Goal: Task Accomplishment & Management: Manage account settings

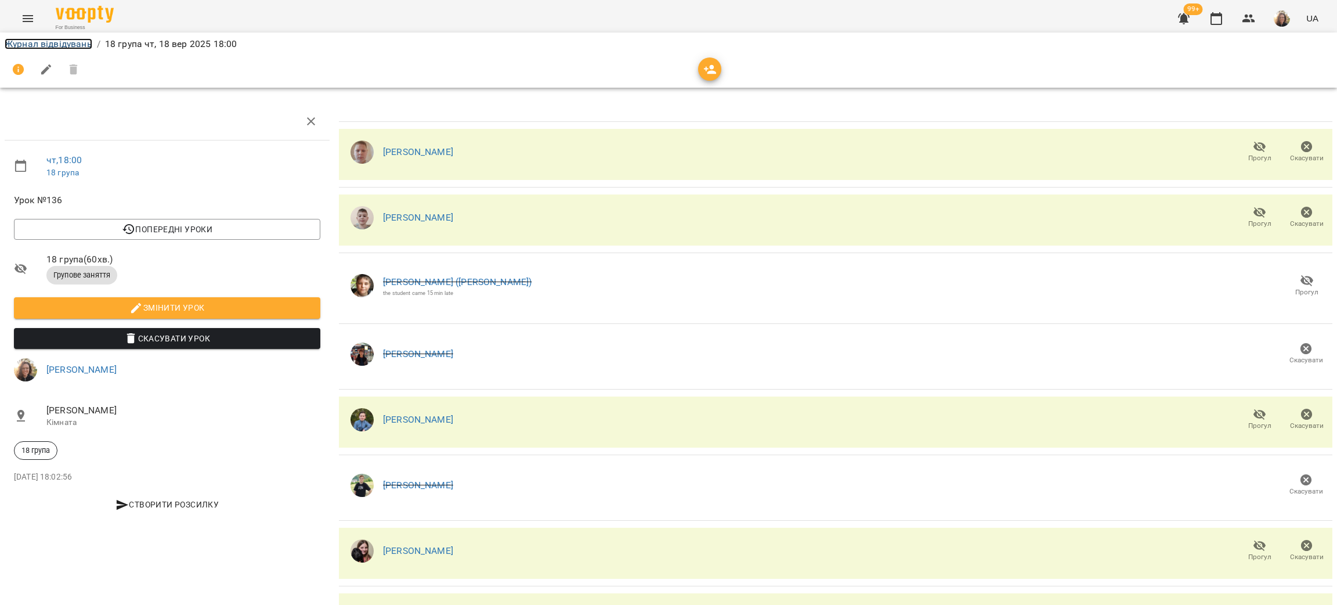
click at [75, 48] on link "Журнал відвідувань" at bounding box center [49, 43] width 88 height 11
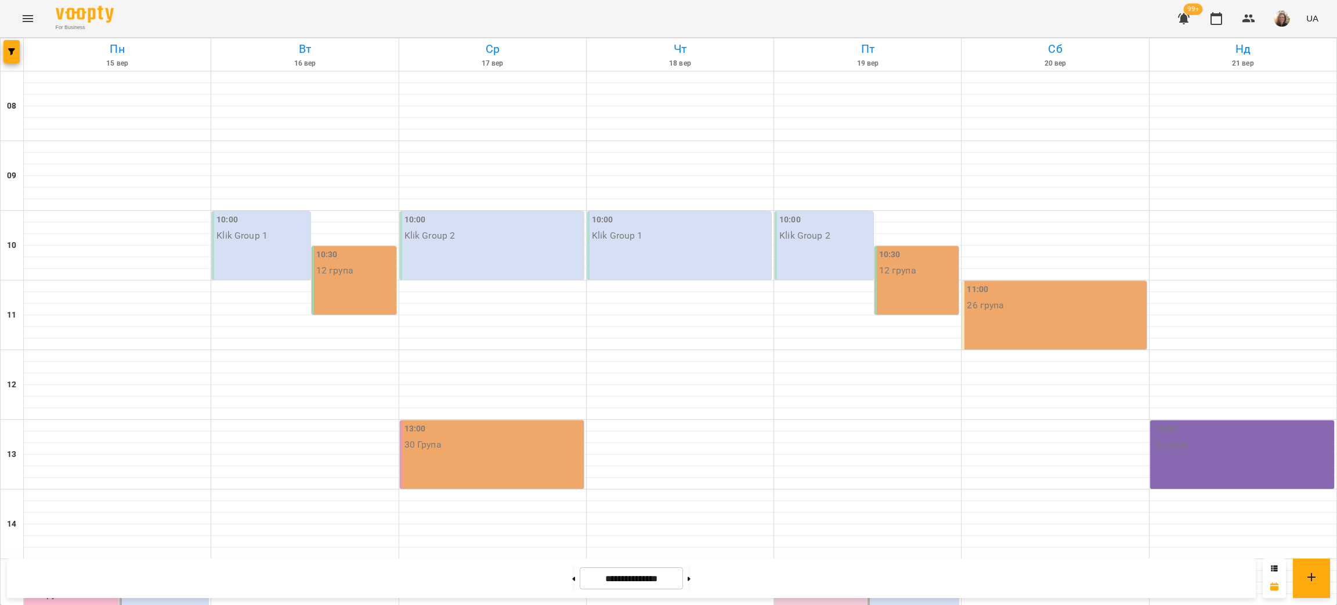
scroll to position [563, 0]
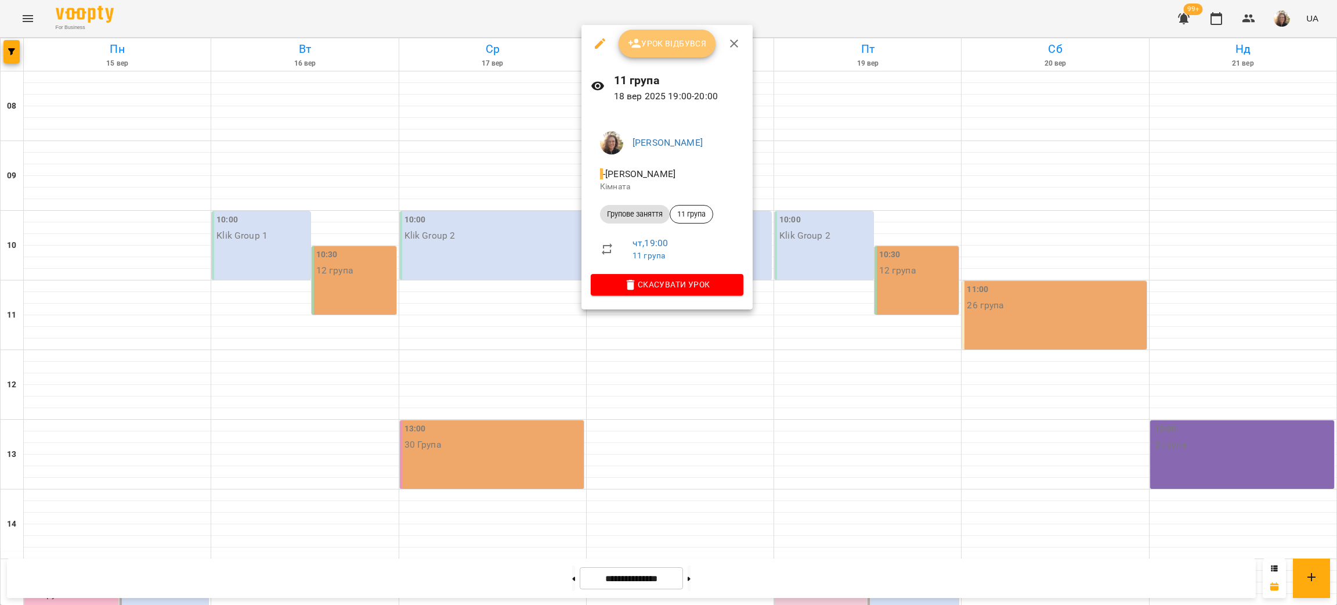
click at [639, 41] on icon "button" at bounding box center [635, 44] width 14 height 14
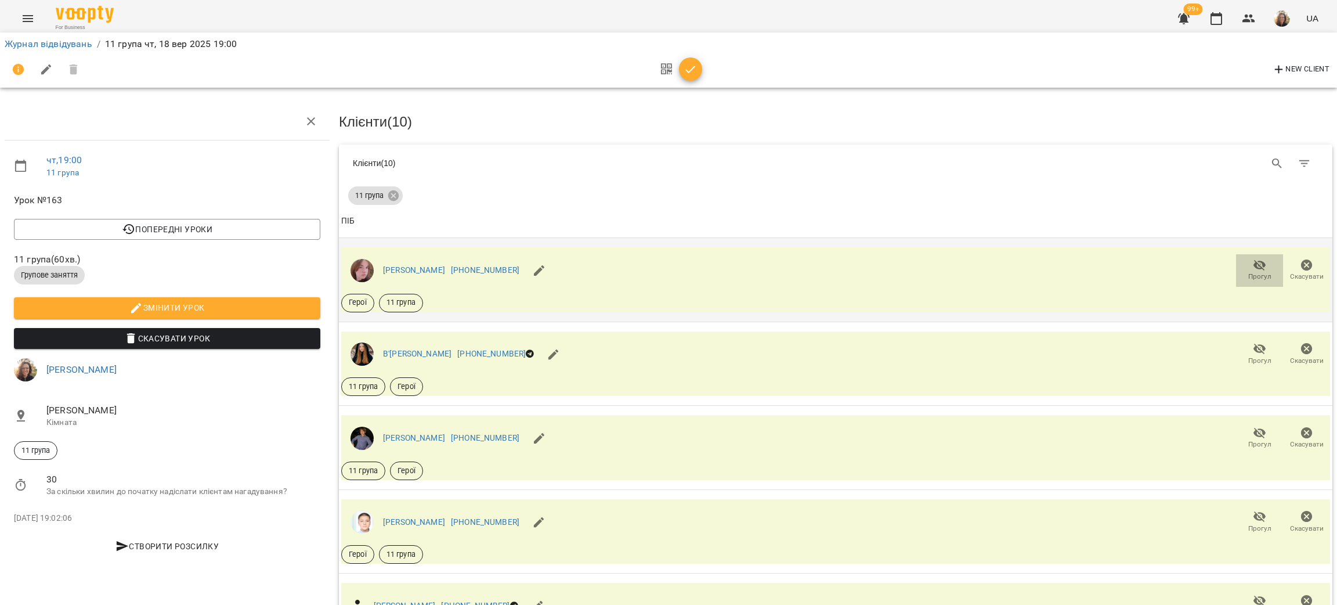
click at [1249, 255] on button "Прогул" at bounding box center [1259, 270] width 47 height 33
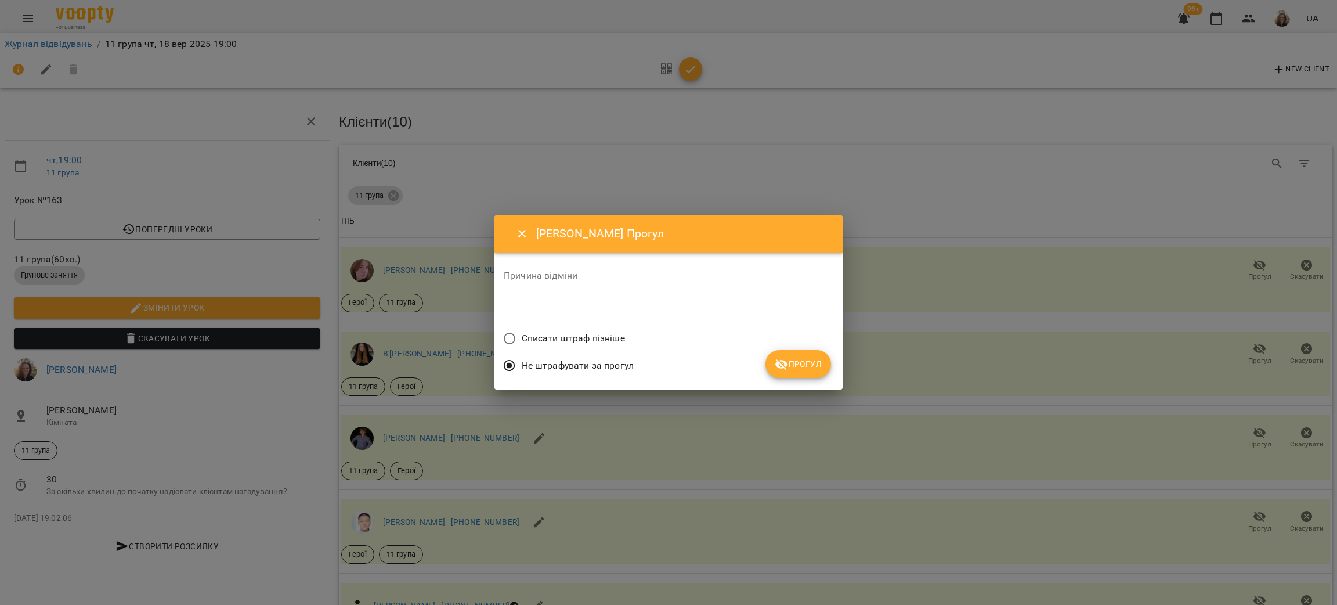
click at [785, 370] on icon "submit" at bounding box center [782, 365] width 14 height 14
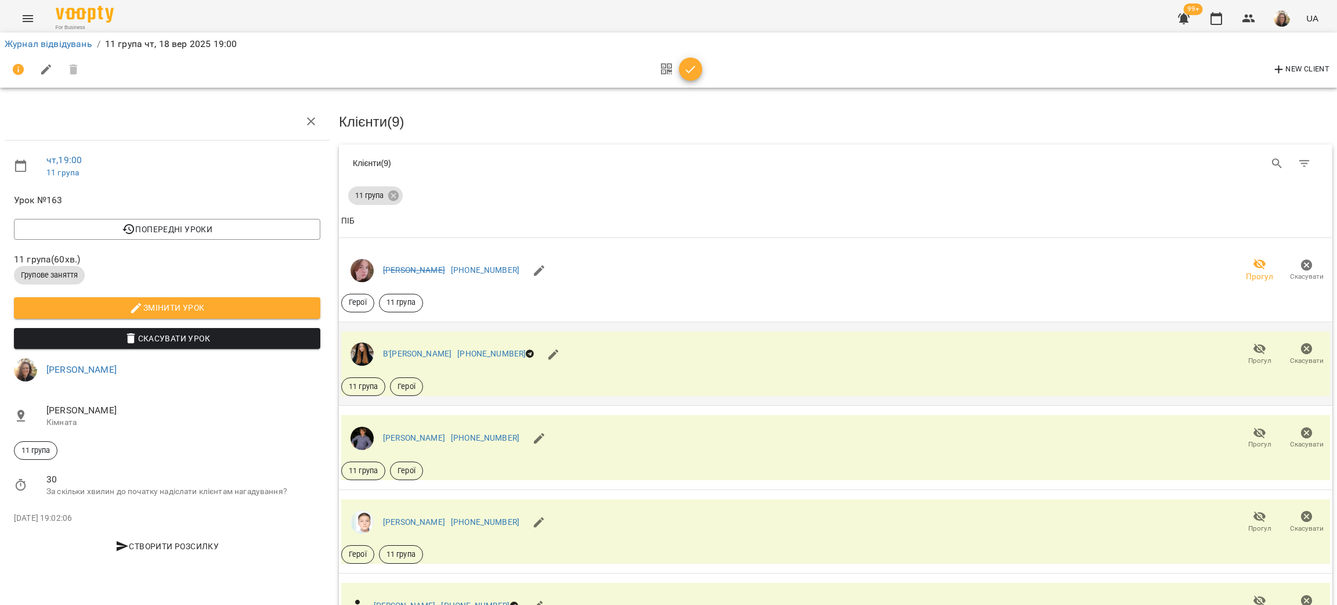
scroll to position [87, 0]
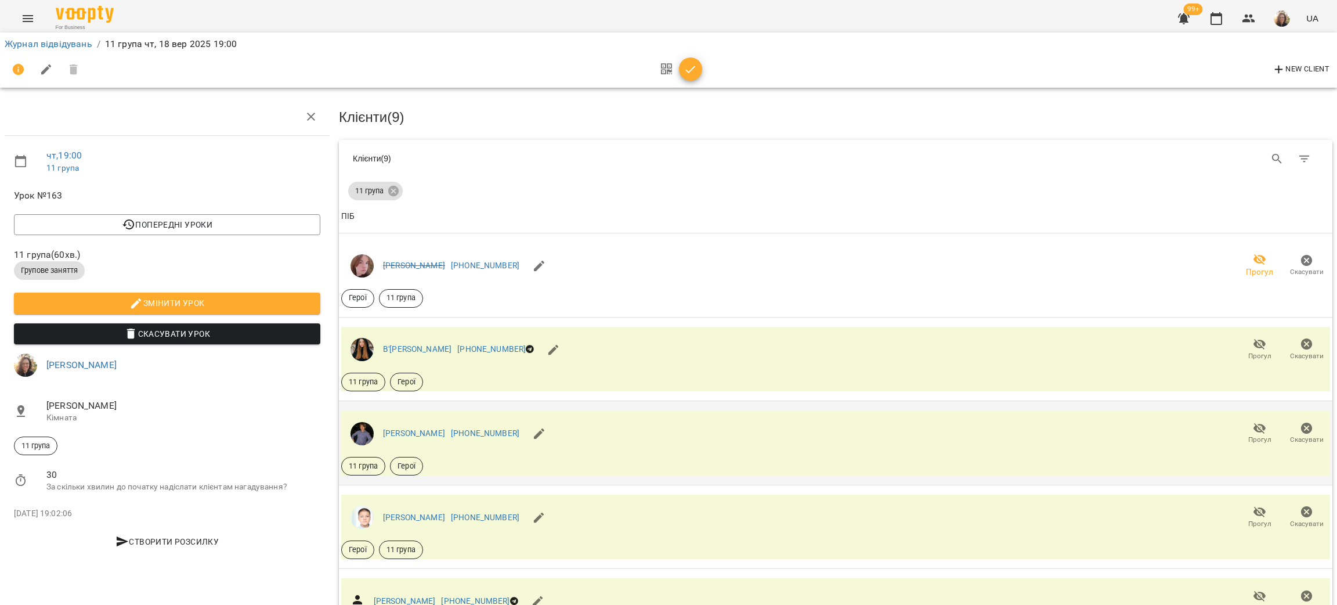
click at [1251, 435] on span "Прогул" at bounding box center [1259, 440] width 23 height 10
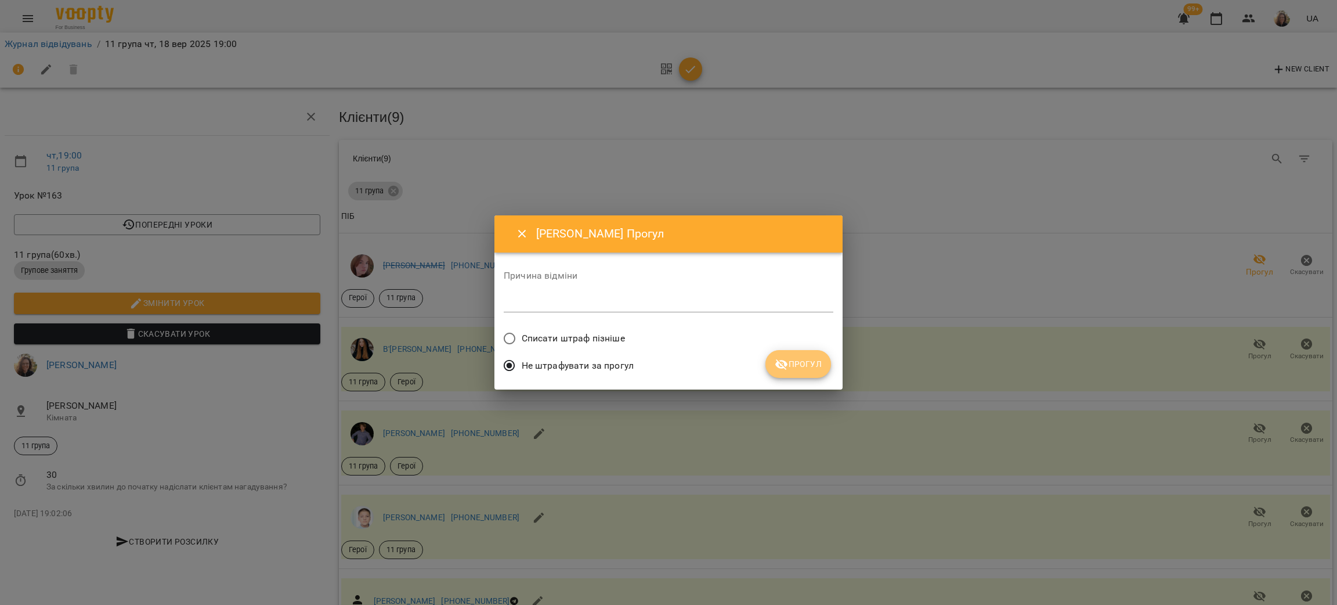
drag, startPoint x: 800, startPoint y: 360, endPoint x: 811, endPoint y: 362, distance: 11.2
click at [800, 360] on span "Прогул" at bounding box center [798, 364] width 47 height 14
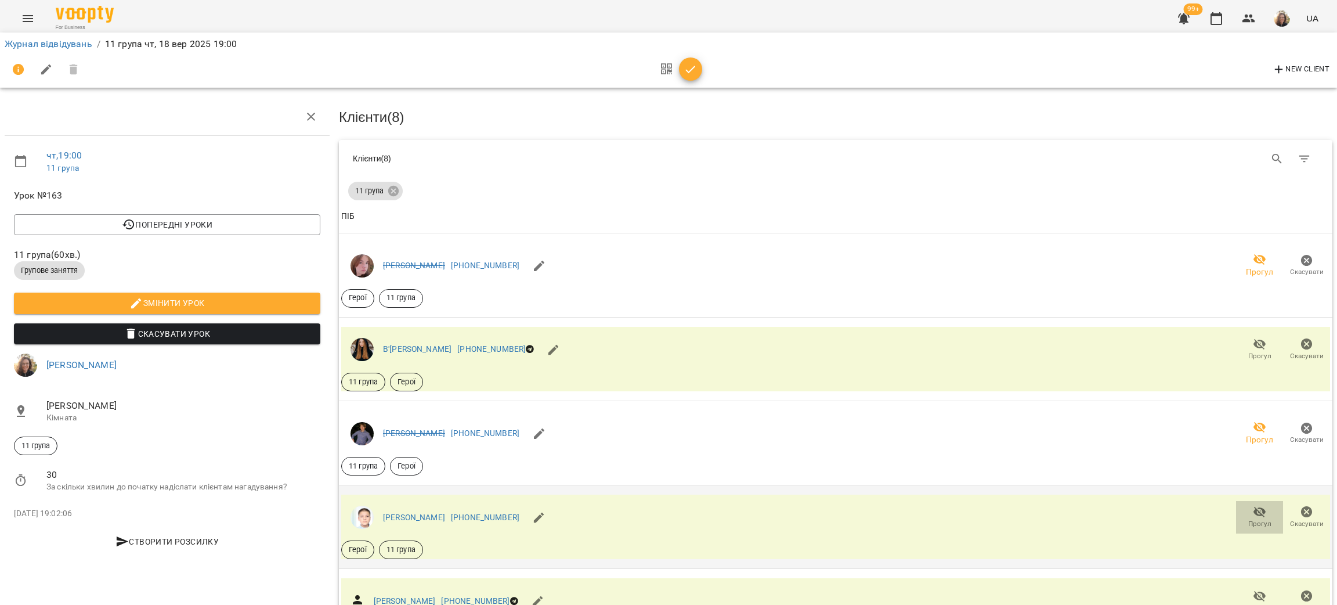
click at [1249, 519] on span "Прогул" at bounding box center [1259, 524] width 23 height 10
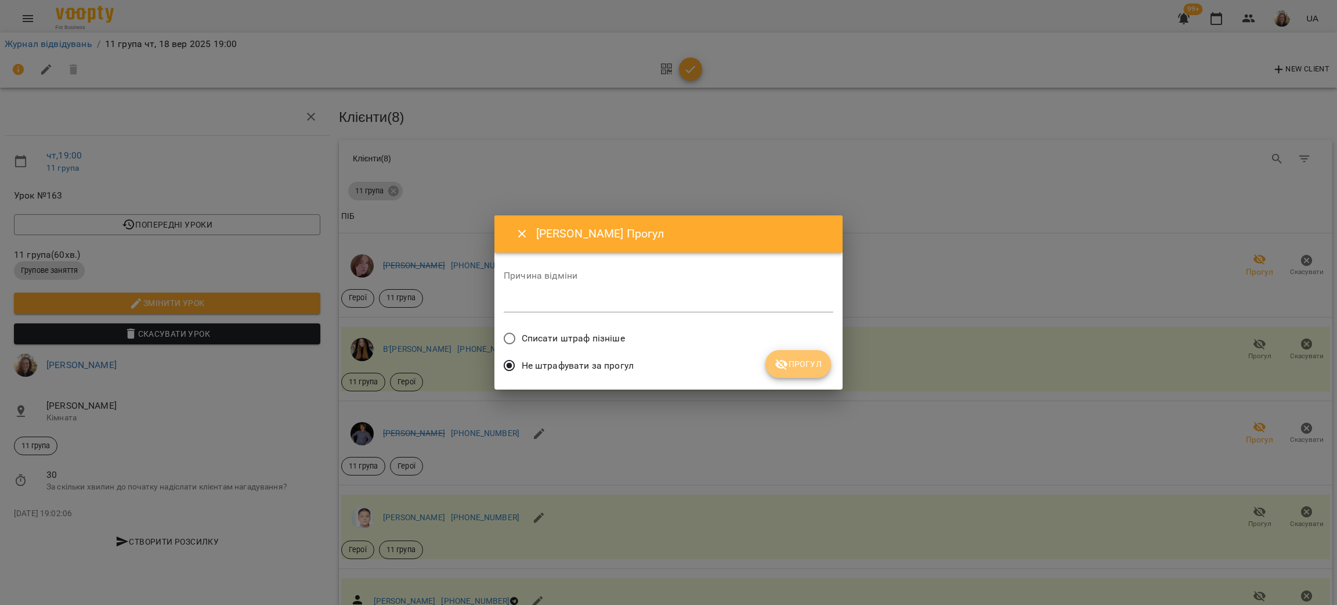
click at [797, 376] on button "Прогул" at bounding box center [799, 364] width 66 height 28
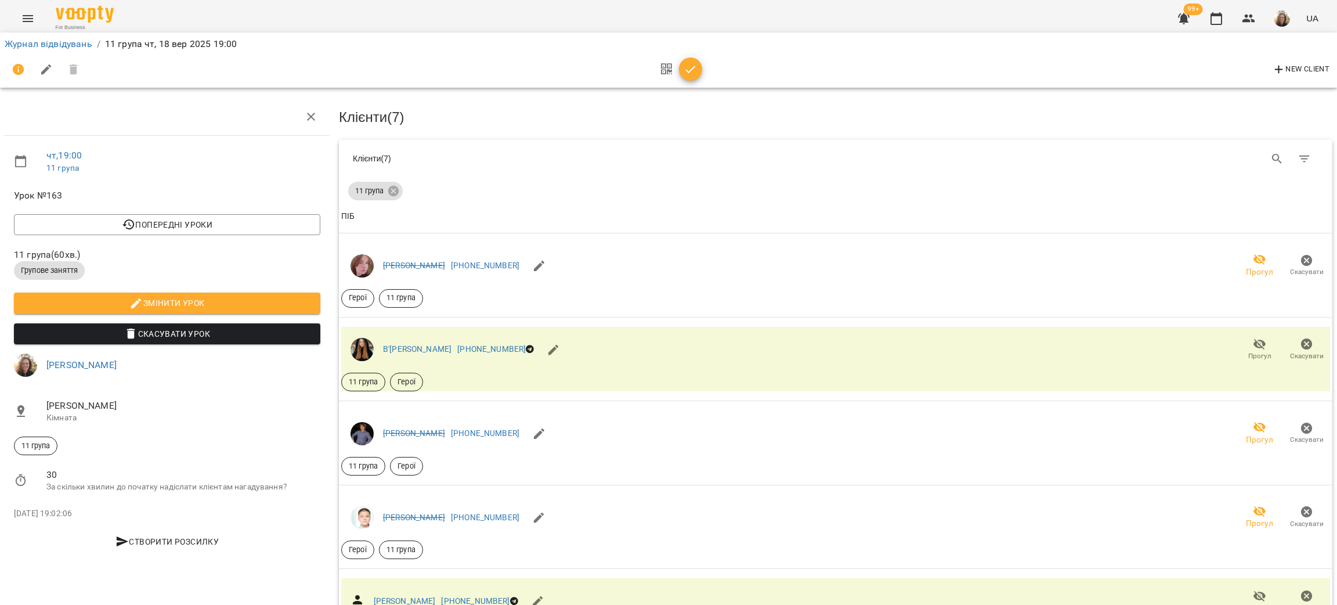
scroll to position [522, 0]
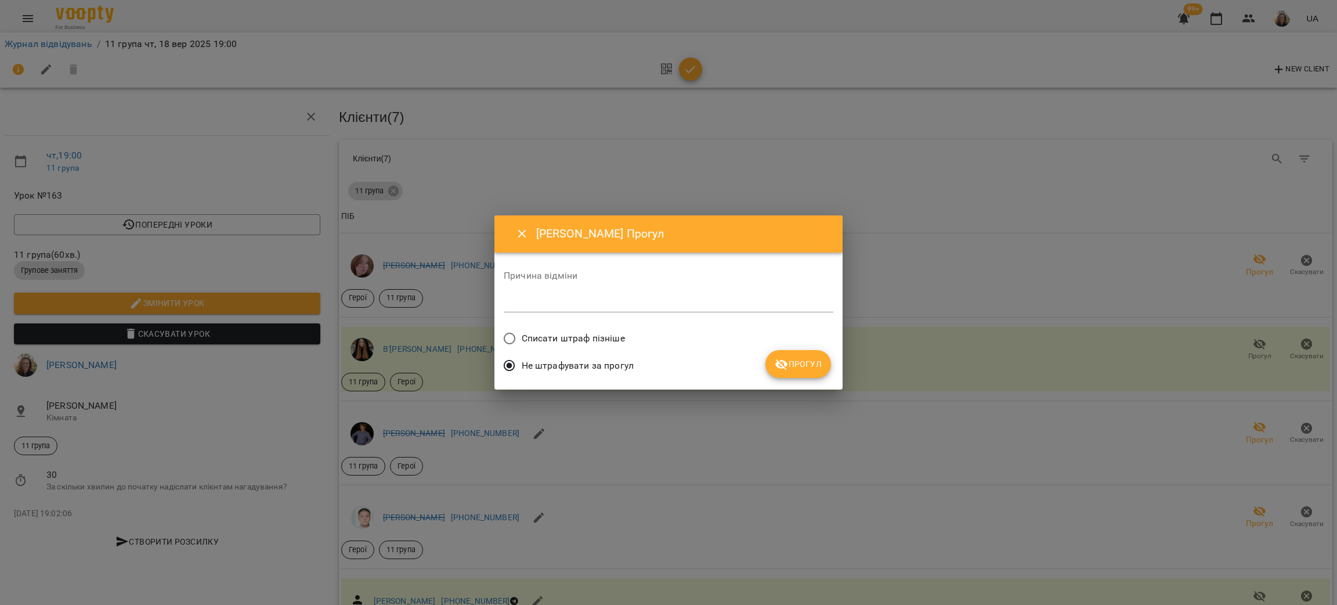
click at [784, 367] on icon "submit" at bounding box center [781, 364] width 13 height 11
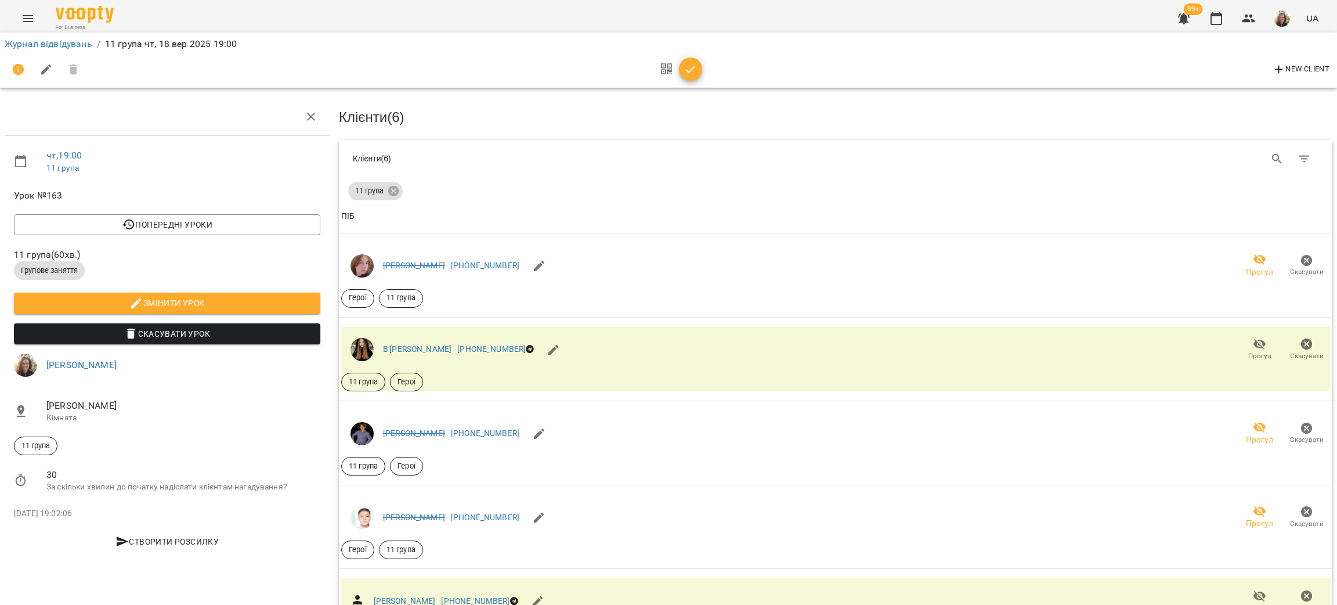
scroll to position [0, 0]
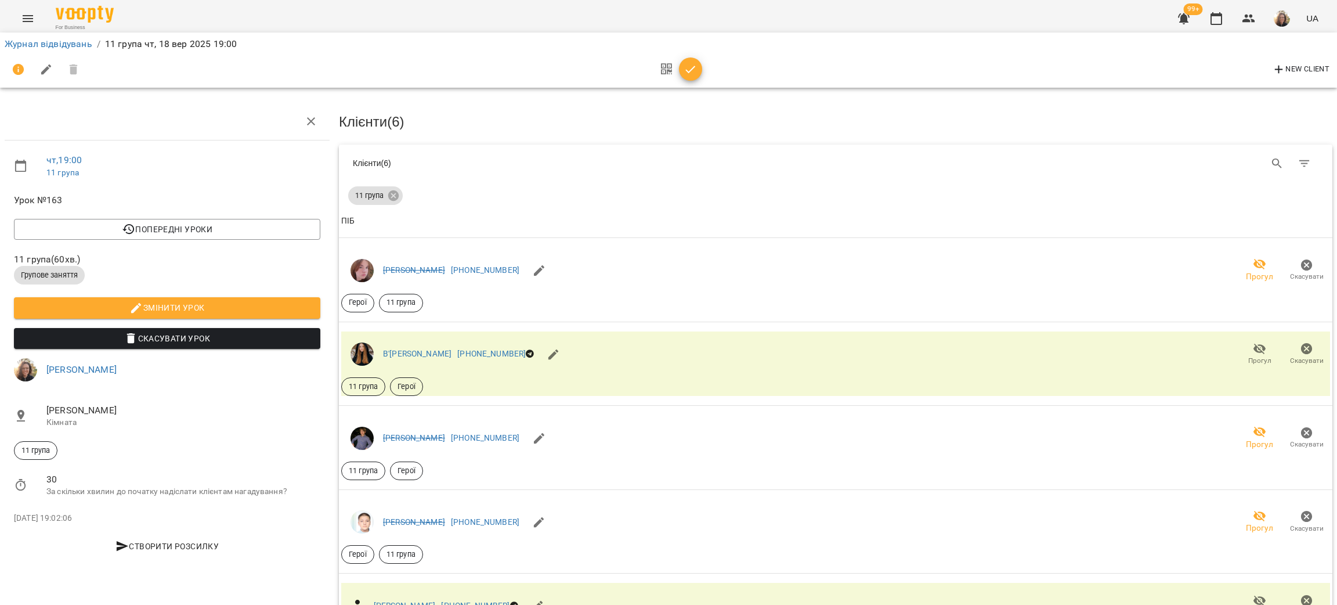
click at [688, 71] on icon "button" at bounding box center [691, 70] width 14 height 14
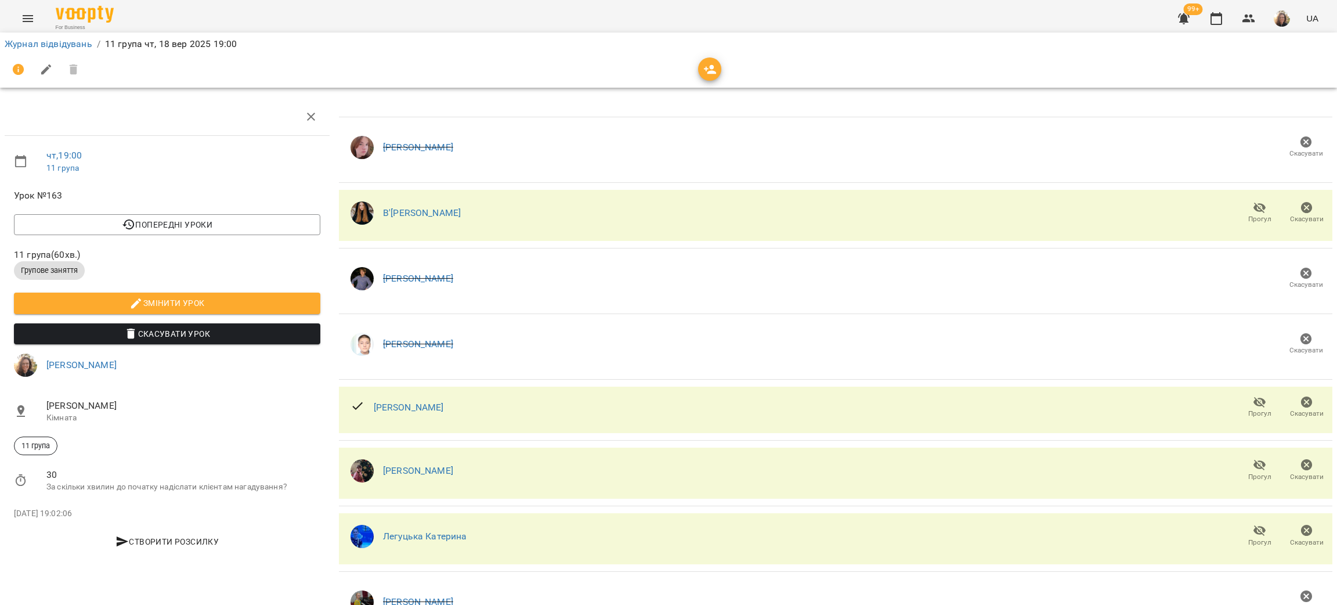
scroll to position [190, 0]
click at [1293, 603] on span "Скасувати" at bounding box center [1307, 608] width 34 height 10
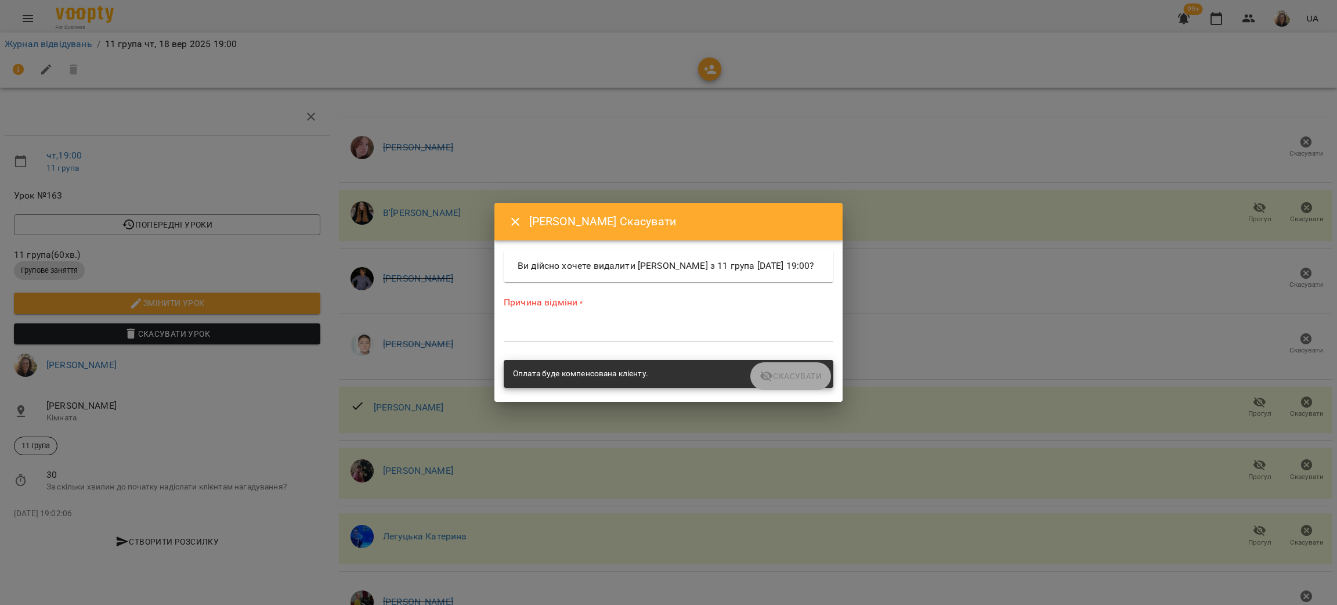
click at [811, 374] on div "Оплата буде компенсована клієнту." at bounding box center [669, 374] width 330 height 28
click at [797, 385] on div "Оплата буде компенсована клієнту." at bounding box center [669, 374] width 330 height 28
click at [575, 323] on div "Причина відміни * *" at bounding box center [669, 321] width 330 height 50
click at [582, 337] on textarea at bounding box center [669, 331] width 330 height 11
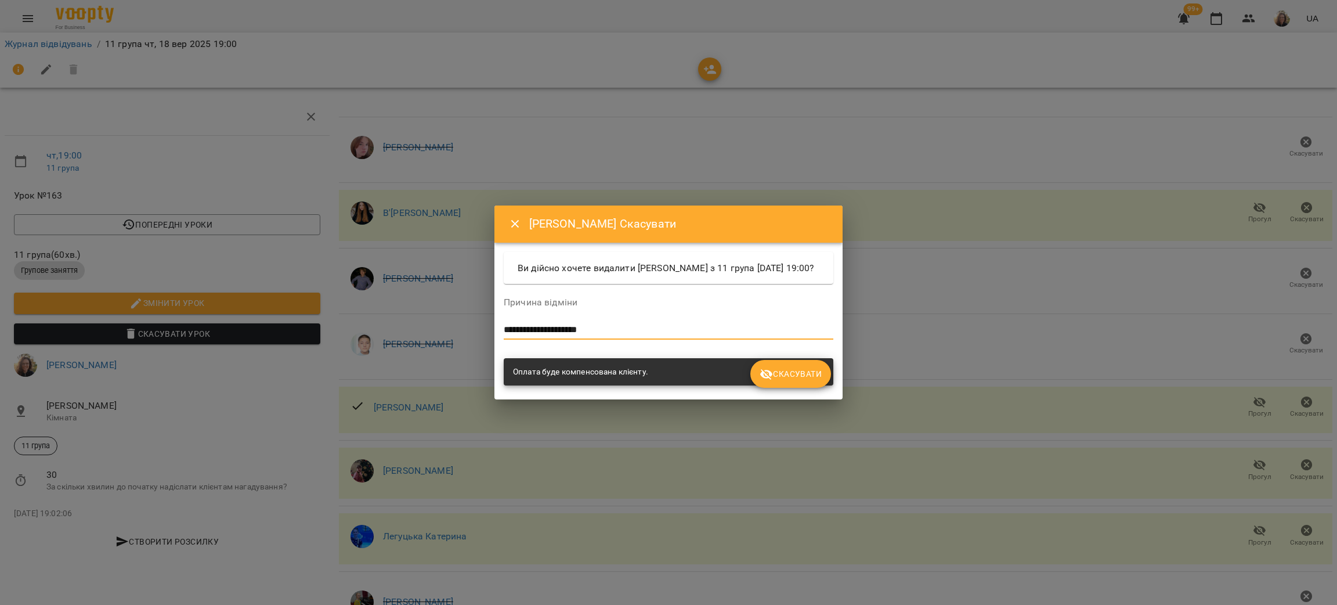
type textarea "**********"
click at [798, 388] on button "Скасувати" at bounding box center [790, 374] width 81 height 28
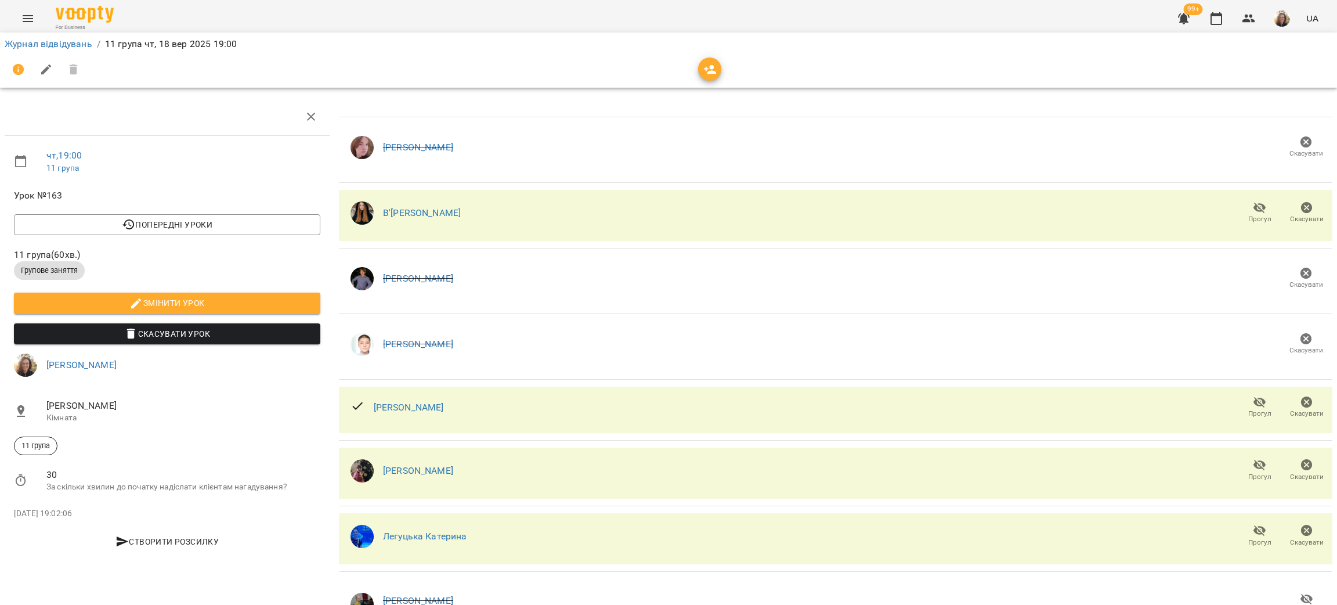
scroll to position [196, 0]
click at [57, 51] on div "Журнал відвідувань / 11 група [DATE] 19:00" at bounding box center [668, 44] width 1333 height 19
click at [61, 35] on div "Журнал відвідувань / 11 група [DATE] 19:00" at bounding box center [668, 44] width 1333 height 19
